Goal: Task Accomplishment & Management: Complete application form

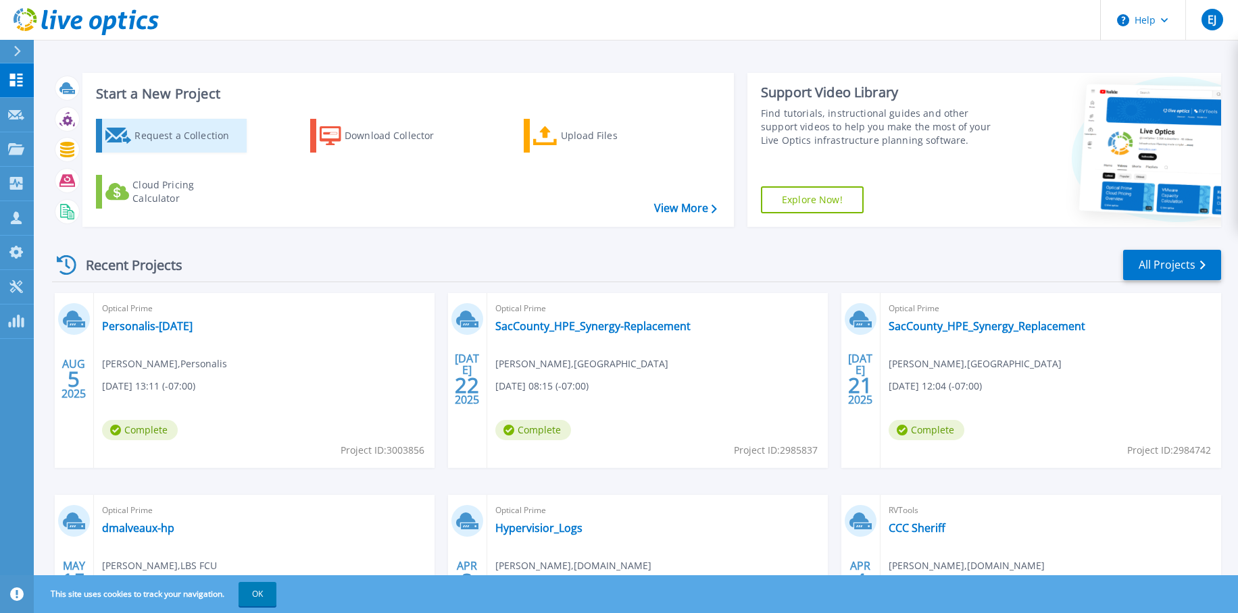
click at [174, 145] on div "Request a Collection" at bounding box center [188, 135] width 108 height 27
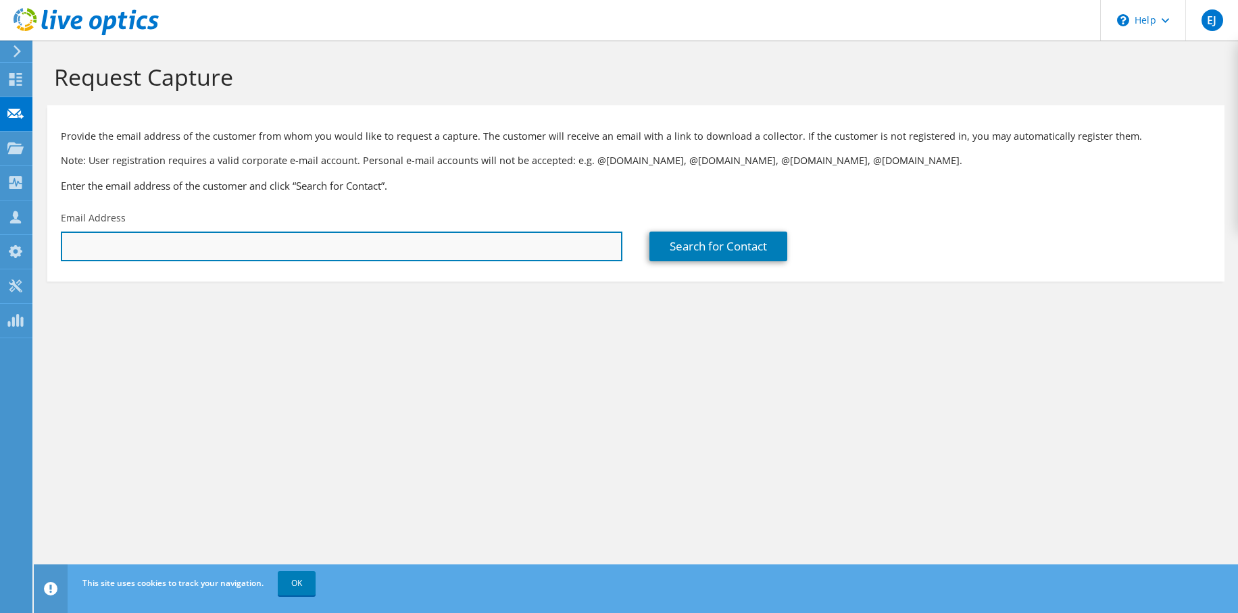
click at [207, 253] on input "text" at bounding box center [341, 247] width 561 height 30
click at [276, 250] on input "ric" at bounding box center [341, 247] width 561 height 30
paste input "Richard Fisk;"
click at [482, 249] on input "Richard Fisk;" at bounding box center [341, 247] width 561 height 30
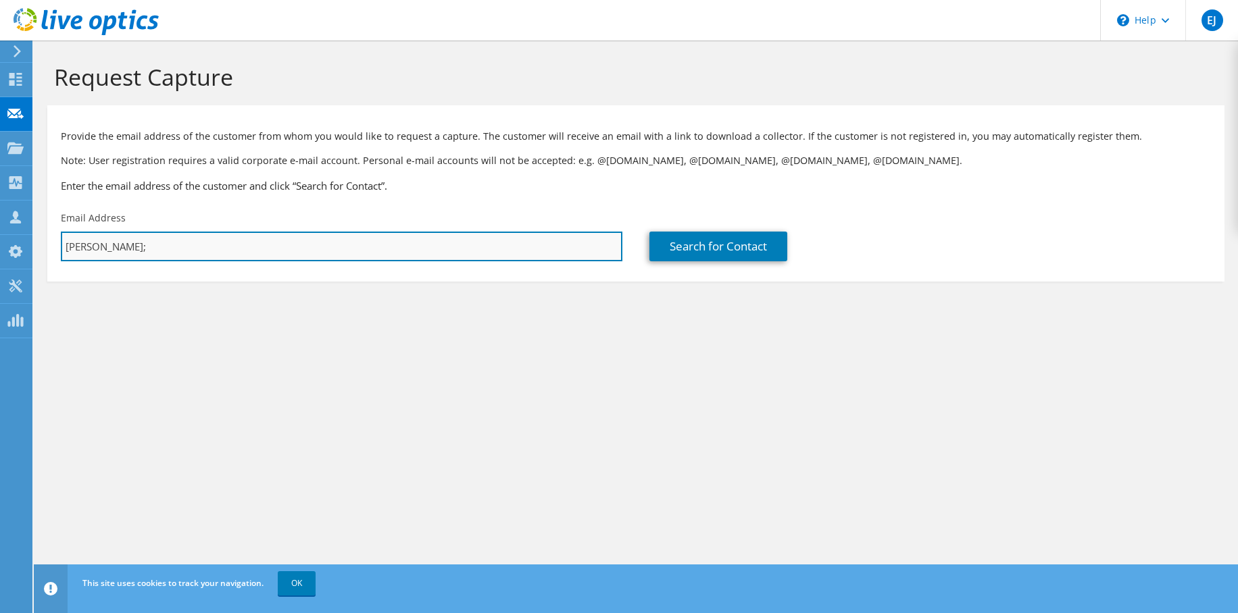
click at [482, 249] on input "Richard Fisk;" at bounding box center [341, 247] width 561 height 30
click at [243, 241] on input "Richard Fisk;" at bounding box center [341, 247] width 561 height 30
click at [243, 240] on input "Richard Fisk;" at bounding box center [341, 247] width 561 height 30
paste input "richard.fisk@scwa.ca.gov"
type input "richard.fisk@scwa.ca.gov"
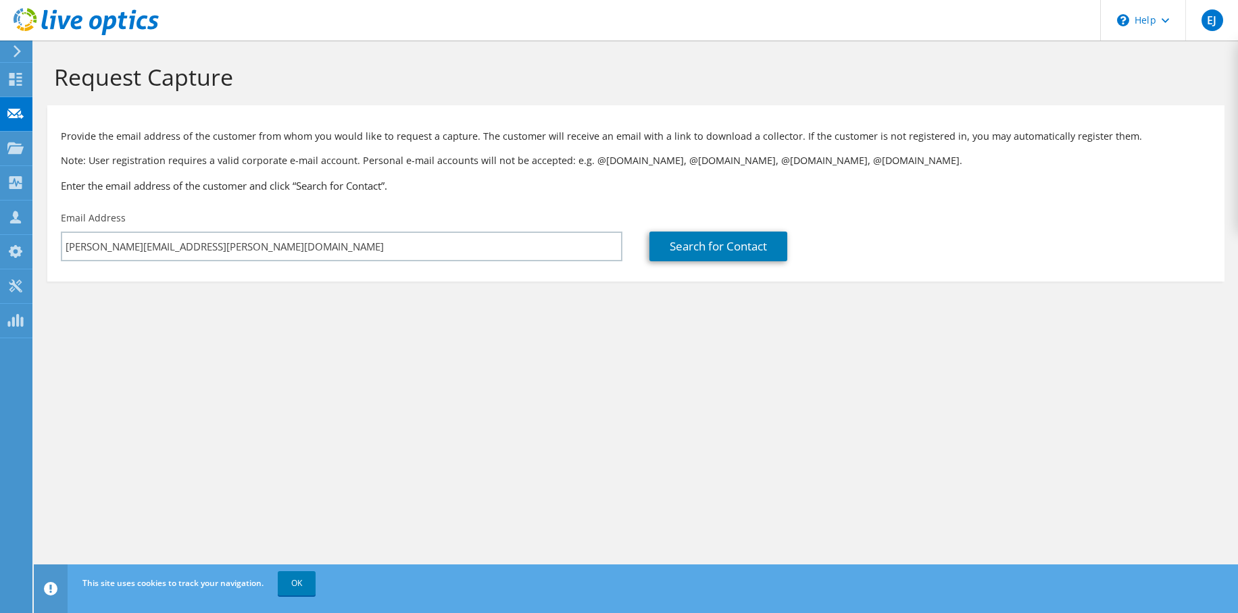
click at [695, 302] on section "Request Capture Provide the email address of the customer from whom you would l…" at bounding box center [636, 195] width 1204 height 309
click at [703, 243] on link "Search for Contact" at bounding box center [718, 247] width 138 height 30
type input "SONOMA COUNTY, CALIFORNIA"
type input "Richard"
type input "Fisk"
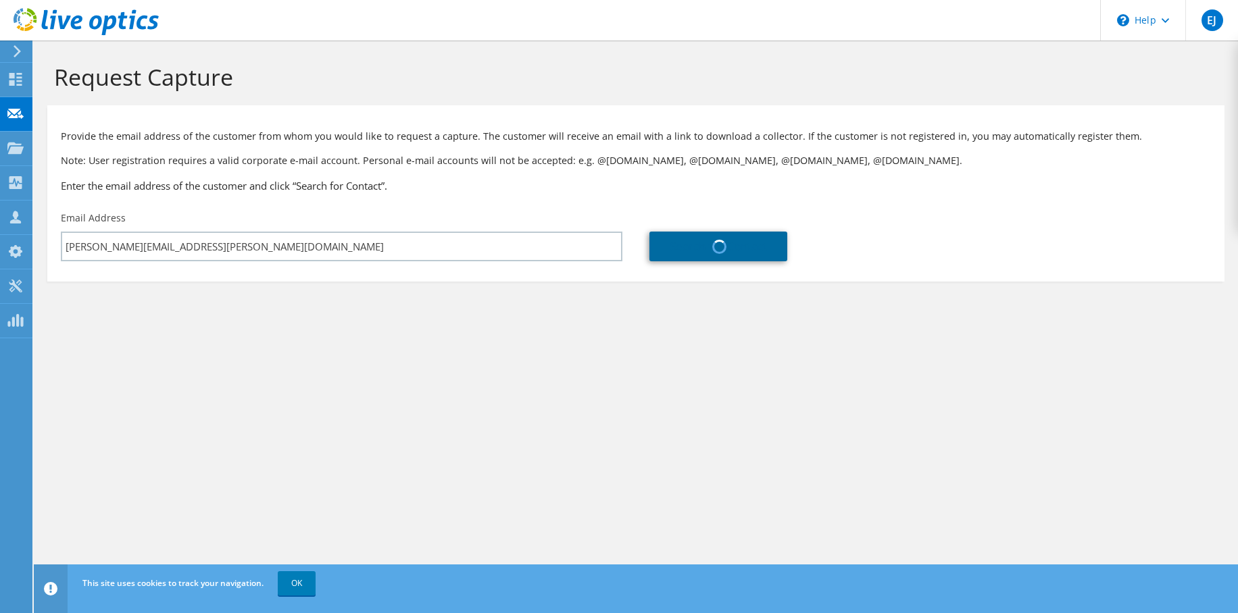
type input "[GEOGRAPHIC_DATA]"
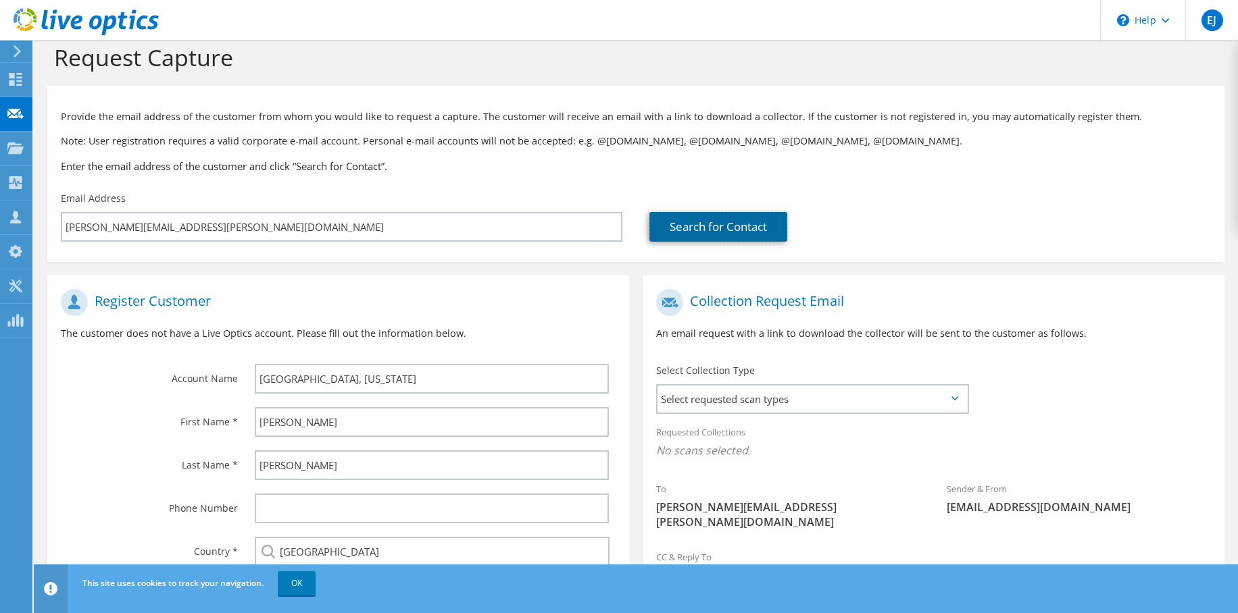
scroll to position [126, 0]
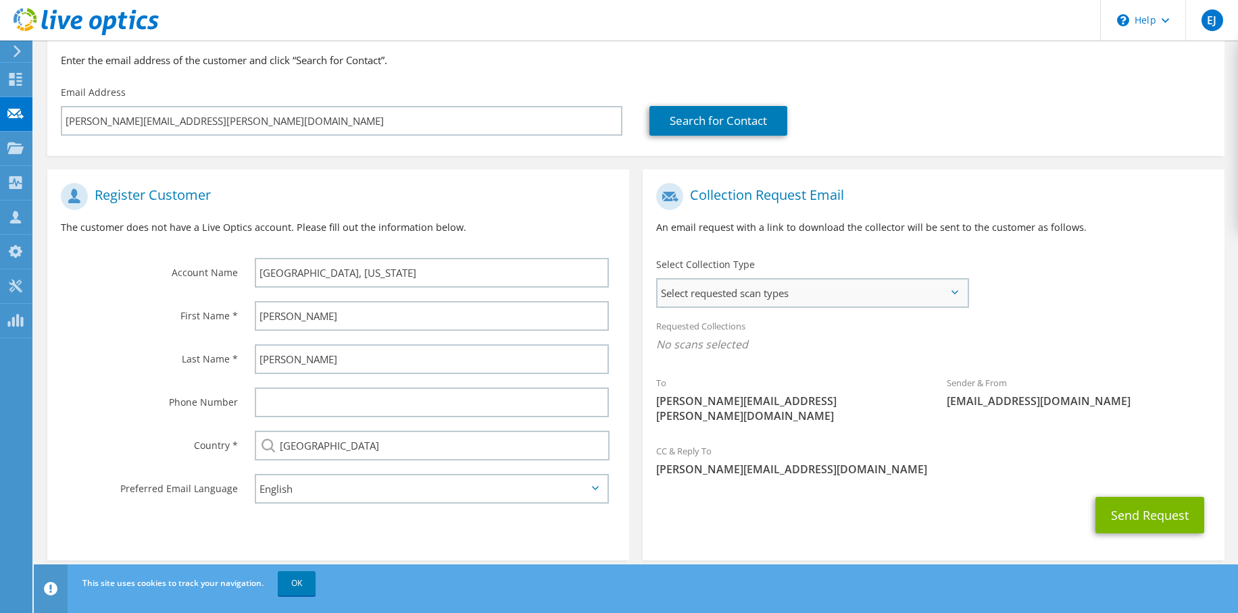
click at [774, 286] on span "Select requested scan types" at bounding box center [811, 293] width 309 height 27
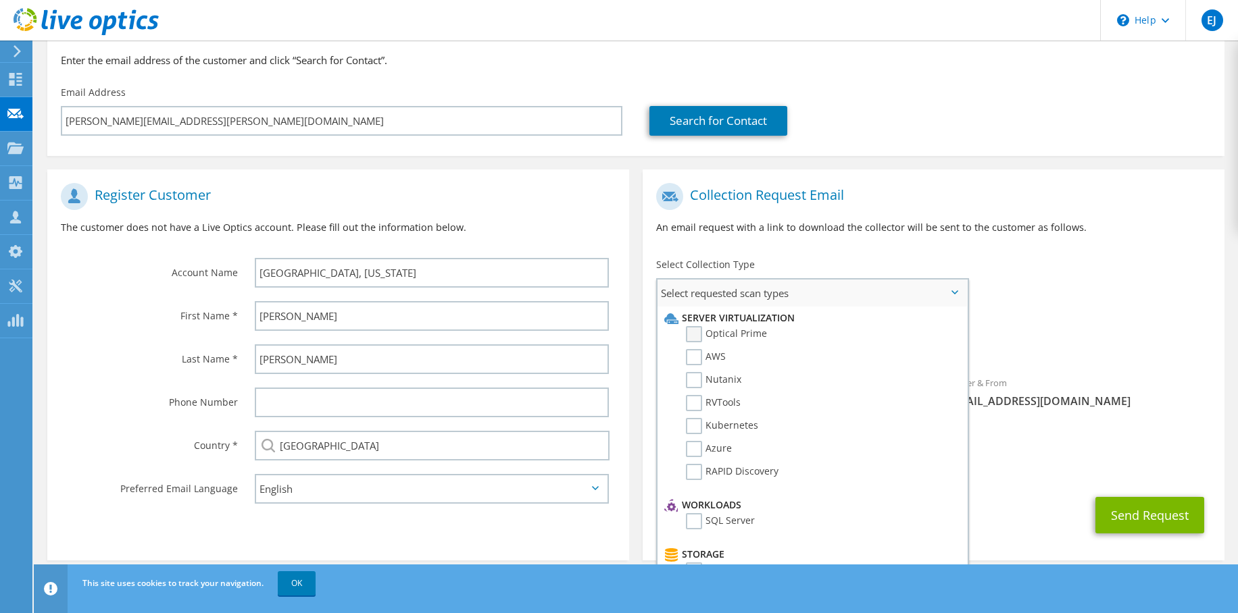
click at [746, 332] on label "Optical Prime" at bounding box center [726, 334] width 81 height 16
click at [0, 0] on input "Optical Prime" at bounding box center [0, 0] width 0 height 0
click at [1073, 269] on div "To richard.fisk@scwa.ca.gov Sender & From liveoptics@liveoptics.com" at bounding box center [933, 308] width 582 height 265
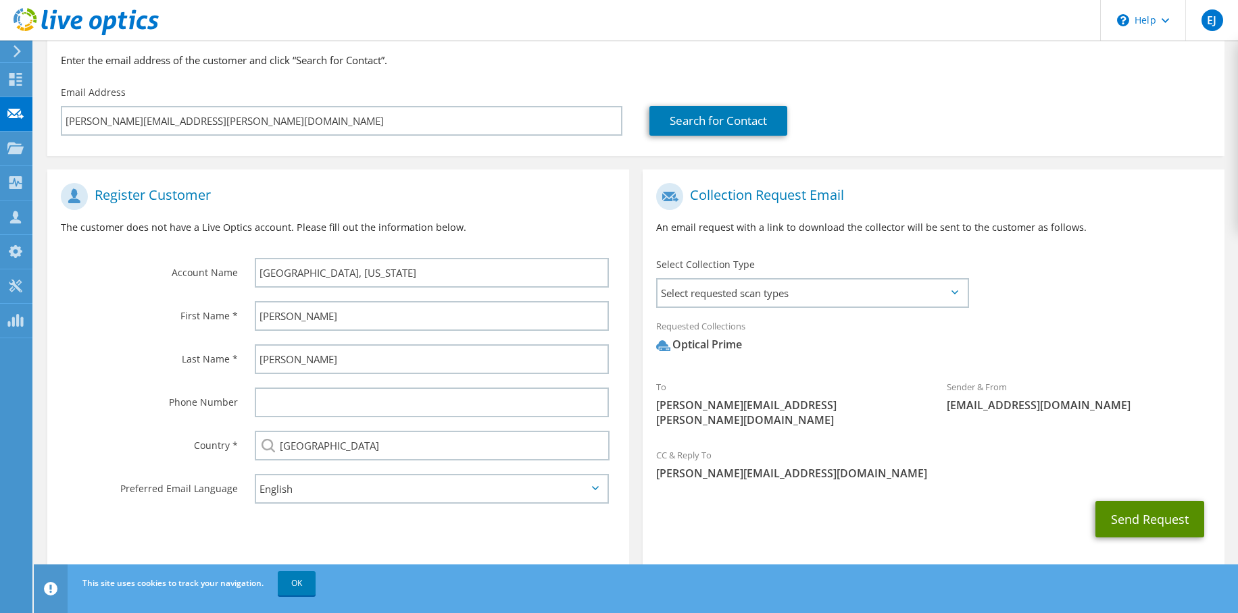
click at [1148, 507] on button "Send Request" at bounding box center [1149, 519] width 109 height 36
